Goal: Navigation & Orientation: Find specific page/section

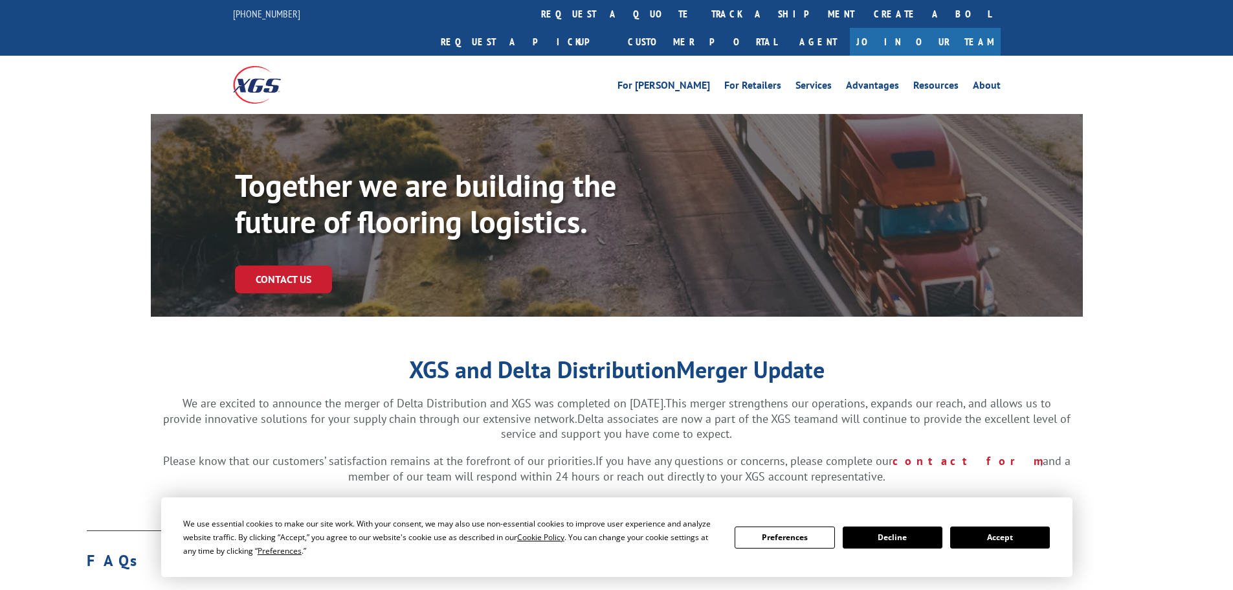
click at [259, 66] on img at bounding box center [257, 84] width 48 height 37
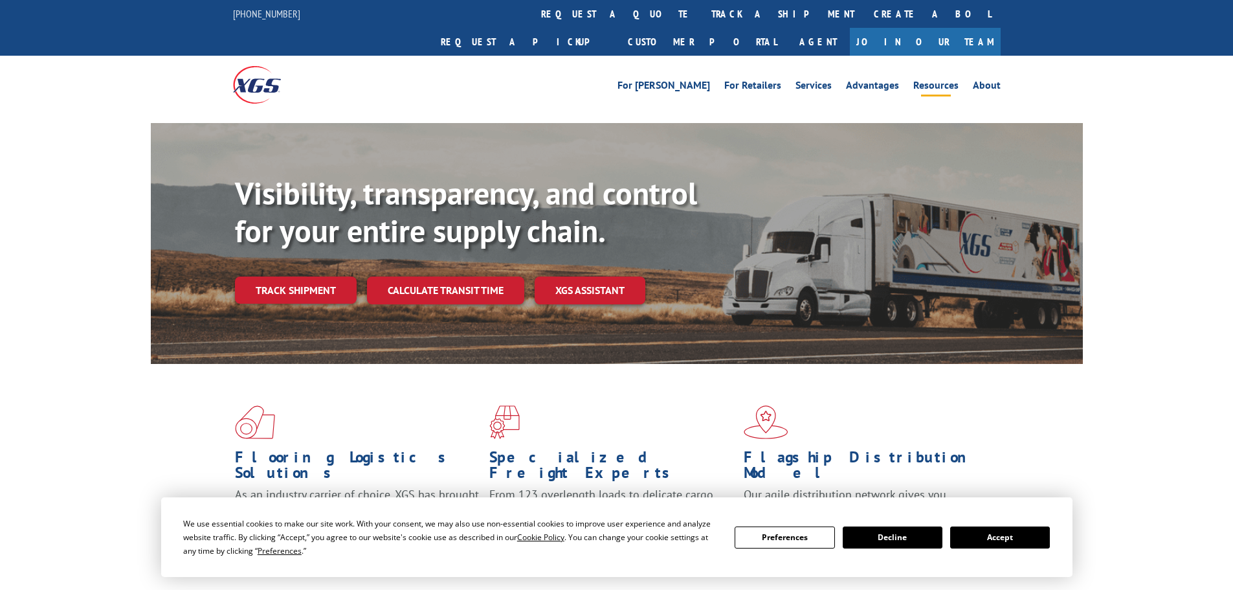
click at [951, 80] on link "Resources" at bounding box center [935, 87] width 45 height 14
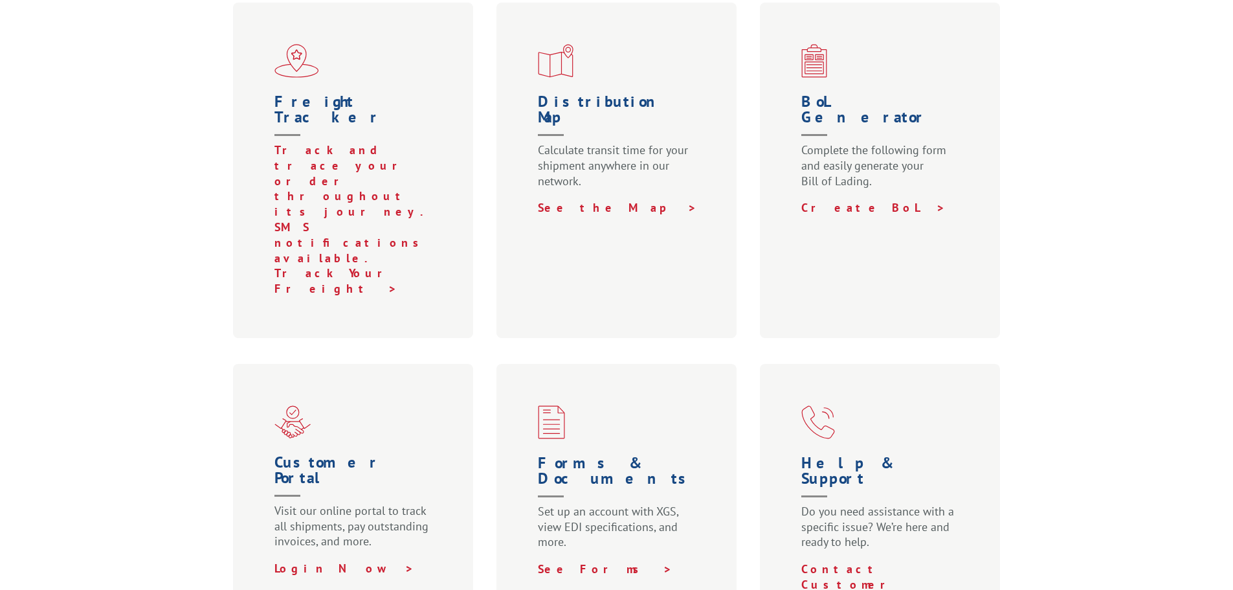
scroll to position [453, 0]
